Goal: Information Seeking & Learning: Check status

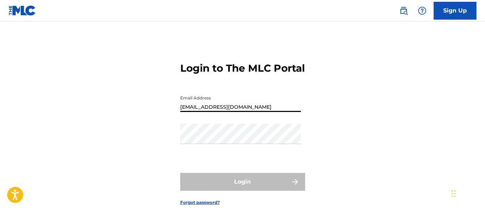
type input "[EMAIL_ADDRESS][DOMAIN_NAME]"
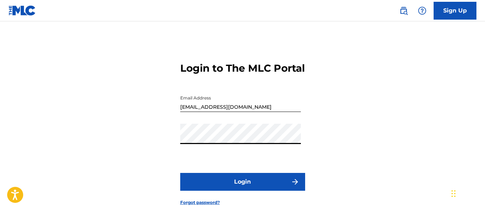
click at [243, 191] on button "Login" at bounding box center [242, 182] width 125 height 18
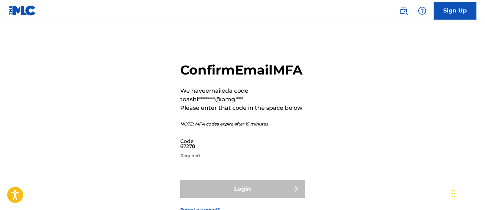
type input "672783"
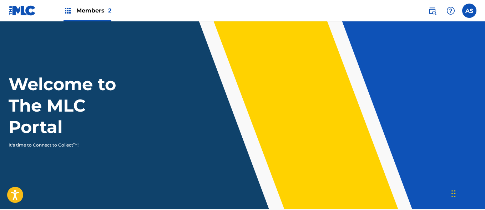
click at [68, 11] on img at bounding box center [68, 10] width 9 height 9
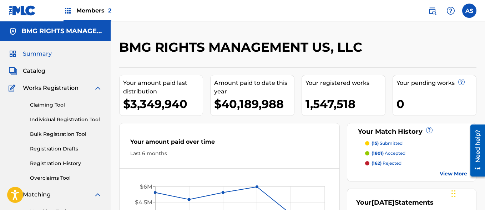
scroll to position [155, 0]
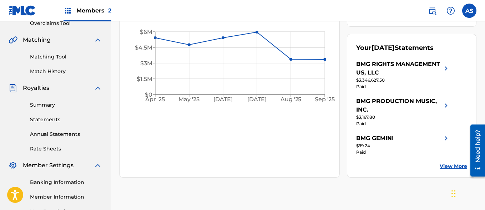
click at [66, 105] on link "Summary" at bounding box center [66, 105] width 72 height 8
